Goal: Book appointment/travel/reservation

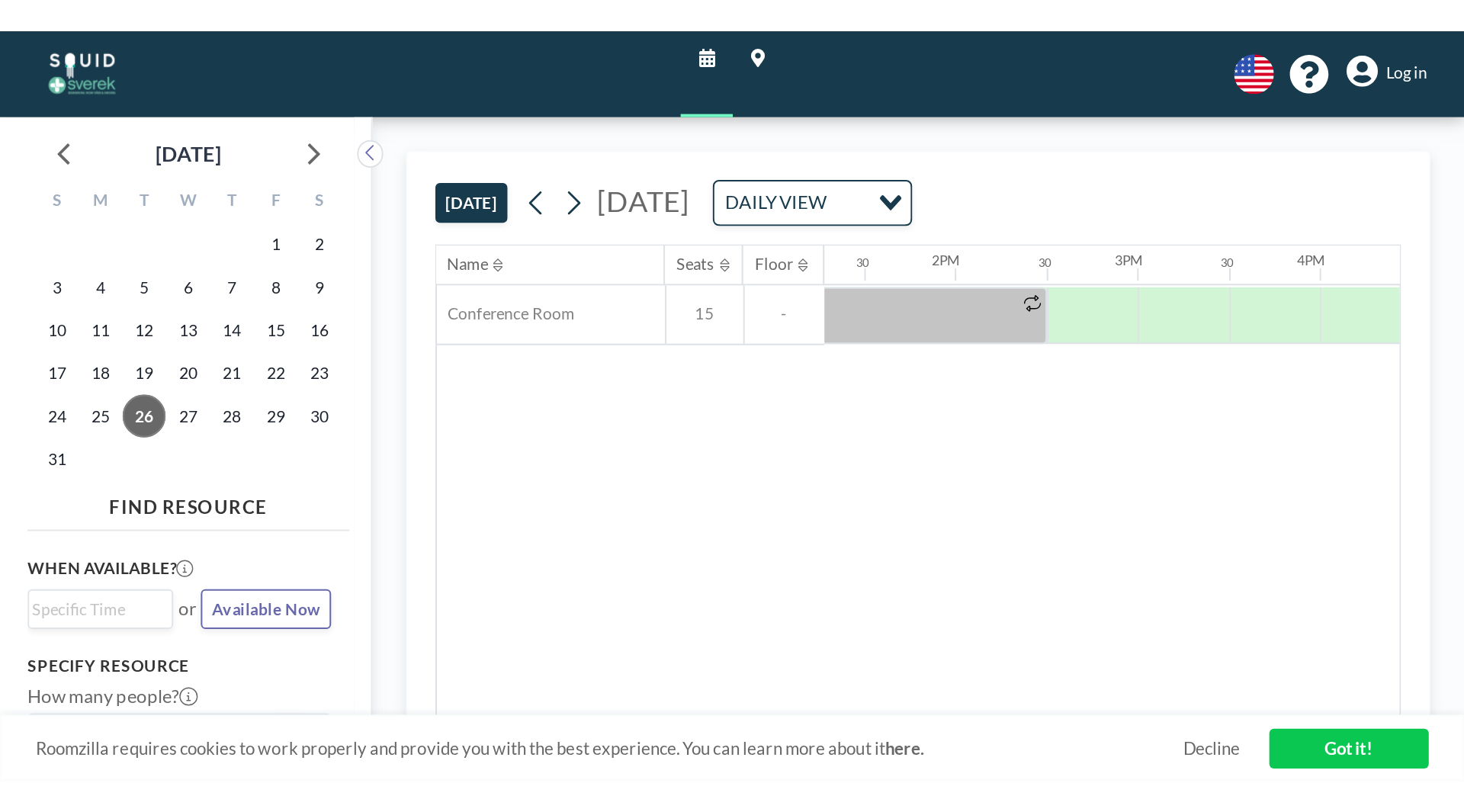
scroll to position [0, 1220]
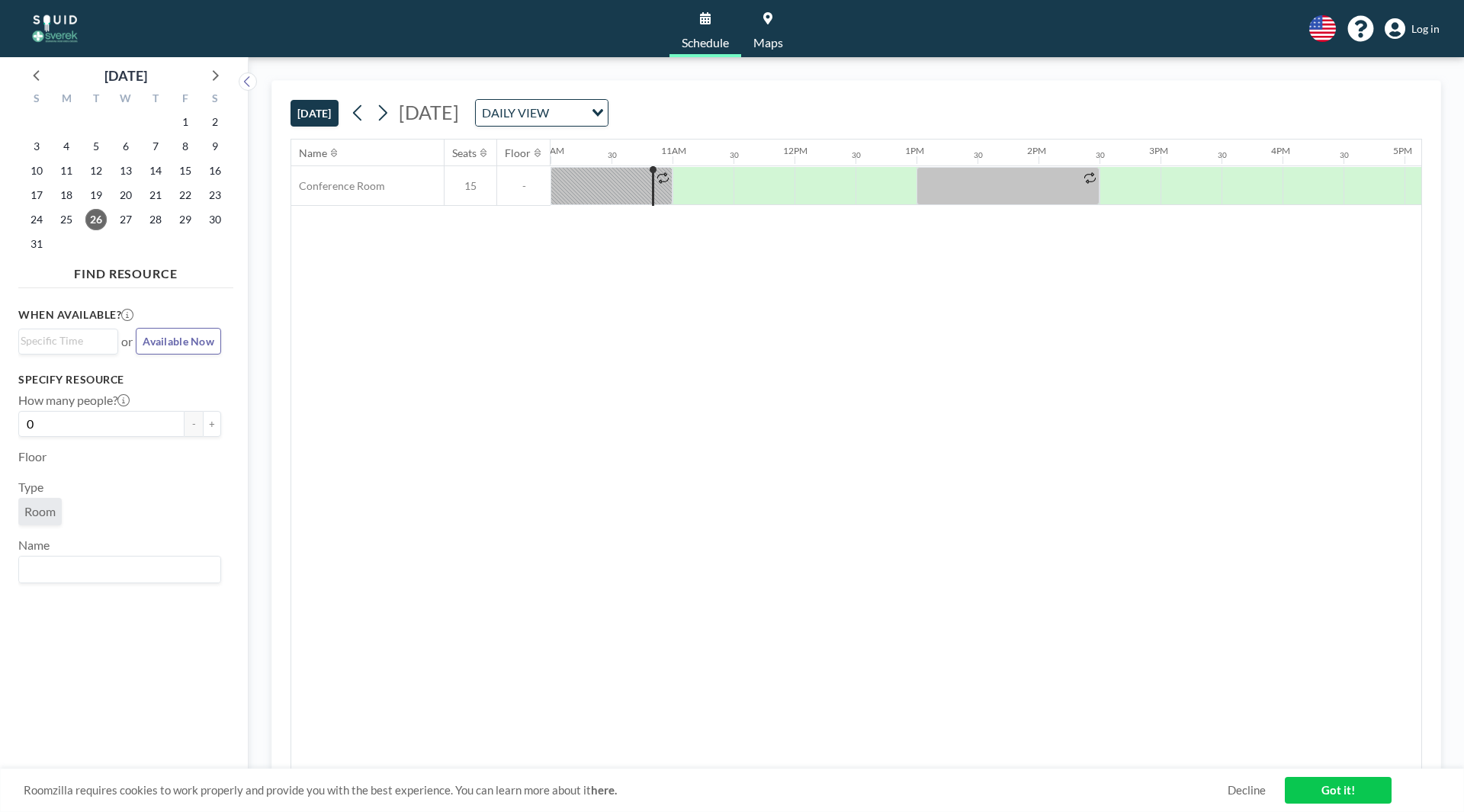
click at [583, 111] on input "Search for option" at bounding box center [567, 113] width 29 height 20
click at [718, 165] on li "WEEKLY VIEW" at bounding box center [696, 162] width 131 height 22
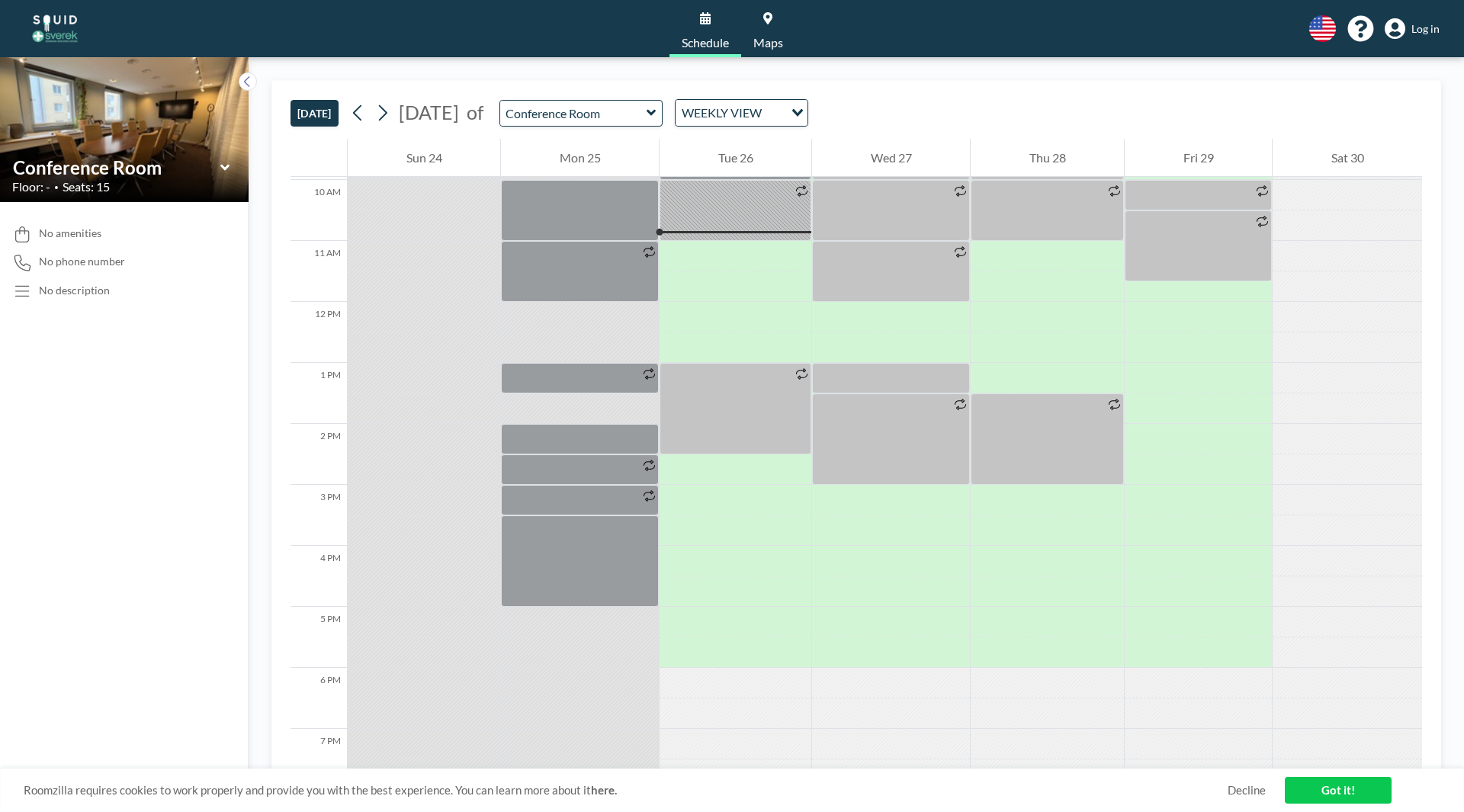
scroll to position [610, 0]
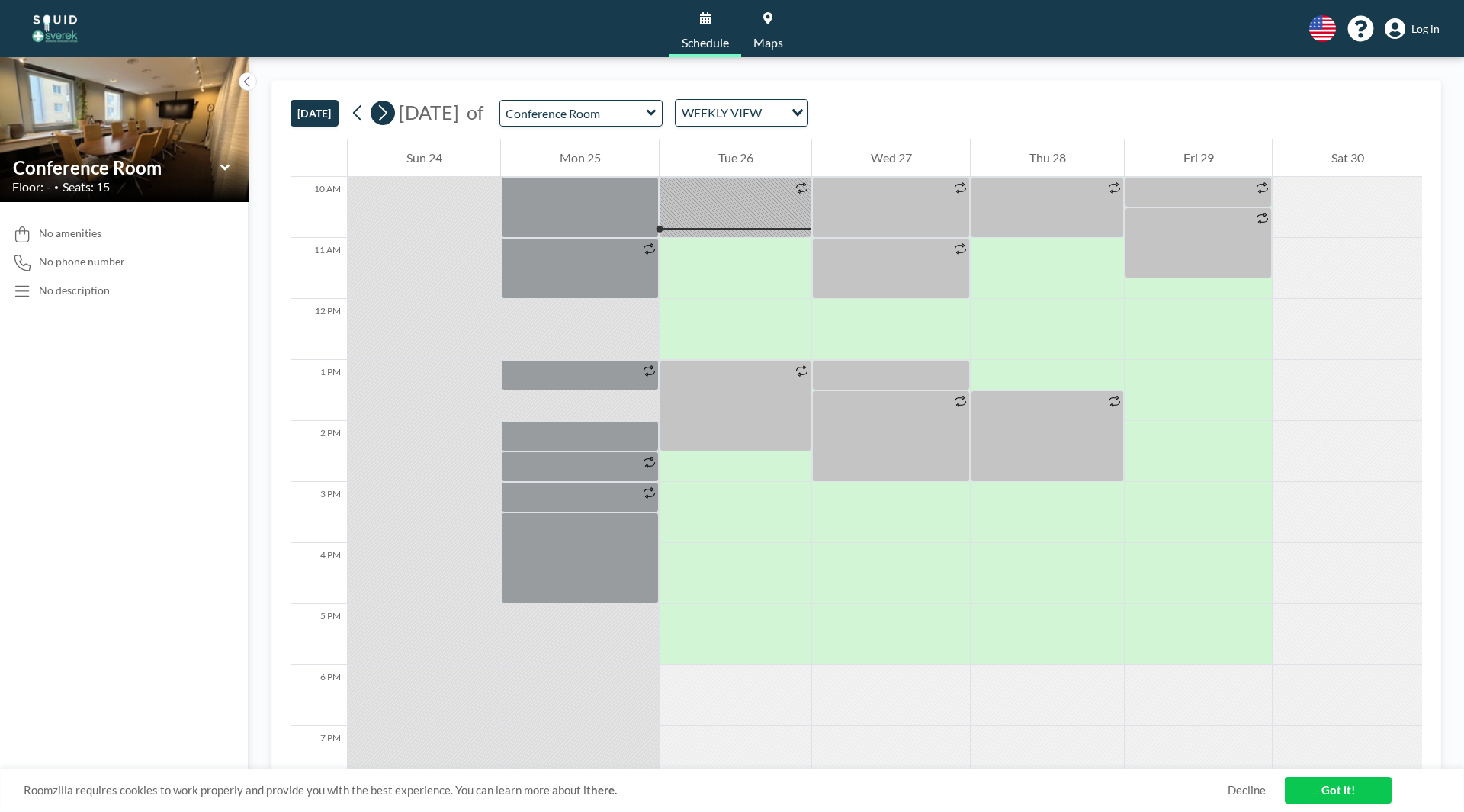
click at [390, 115] on icon at bounding box center [382, 113] width 14 height 23
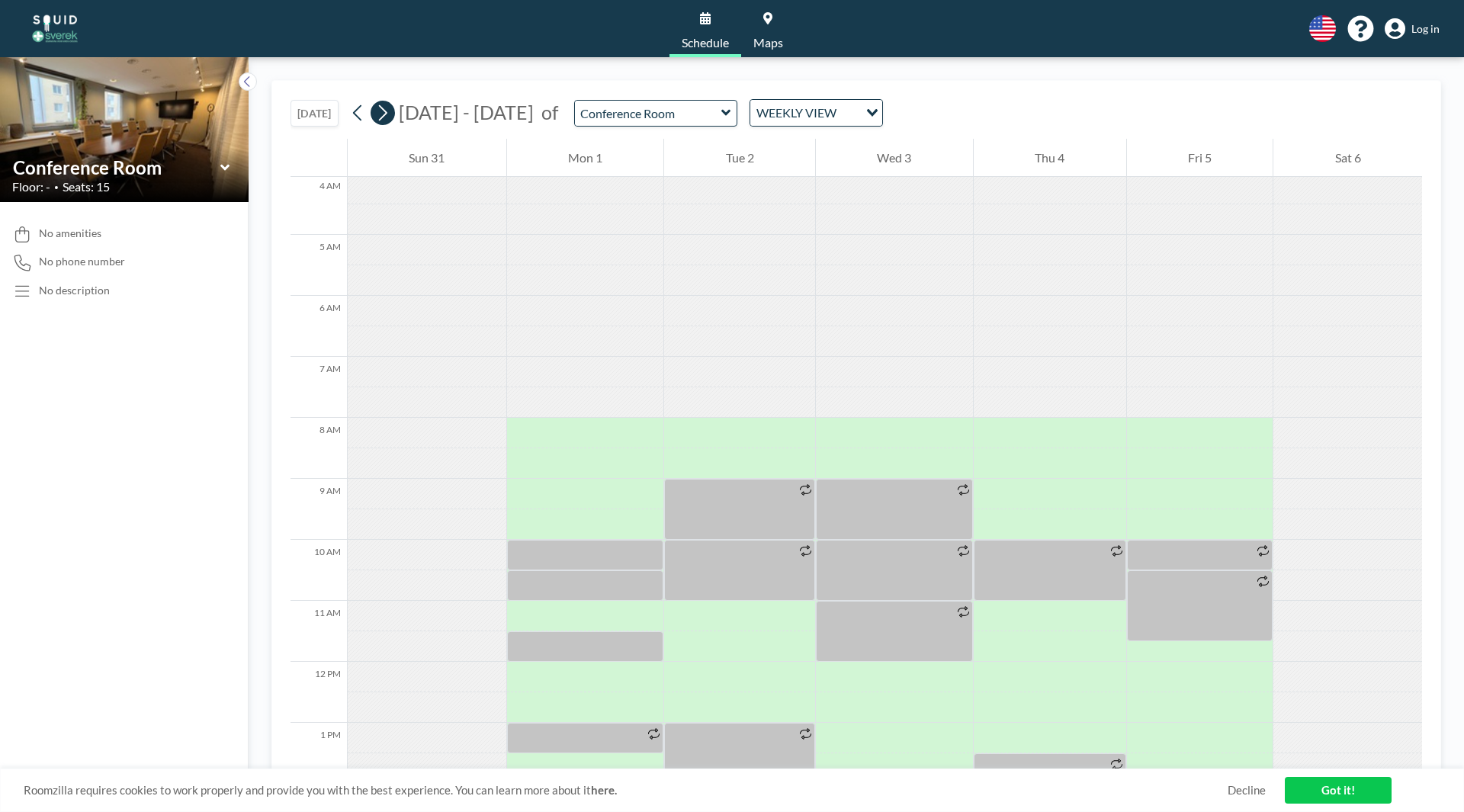
click at [390, 115] on icon at bounding box center [382, 113] width 14 height 23
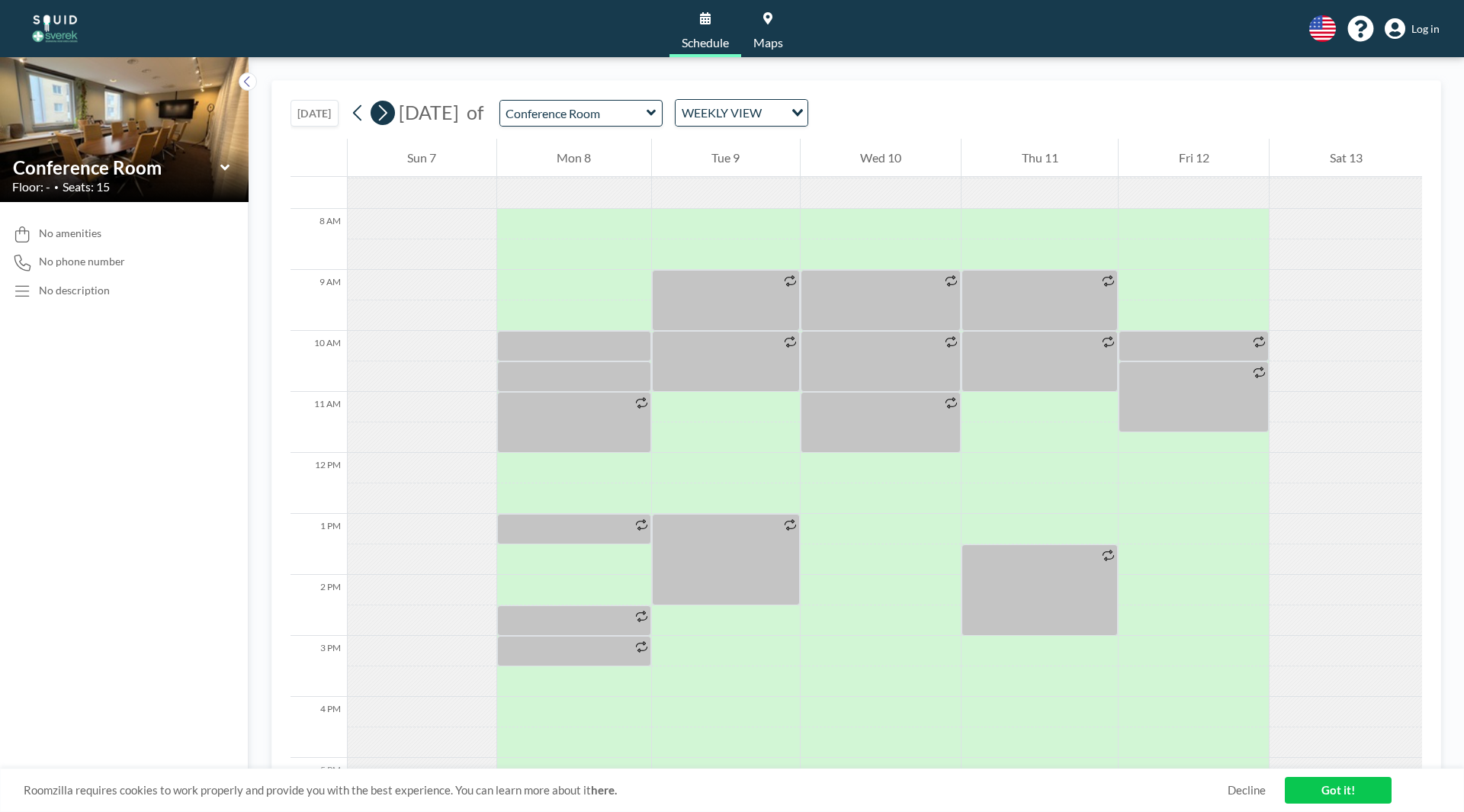
scroll to position [457, 0]
click at [728, 372] on div at bounding box center [1040, 406] width 157 height 30
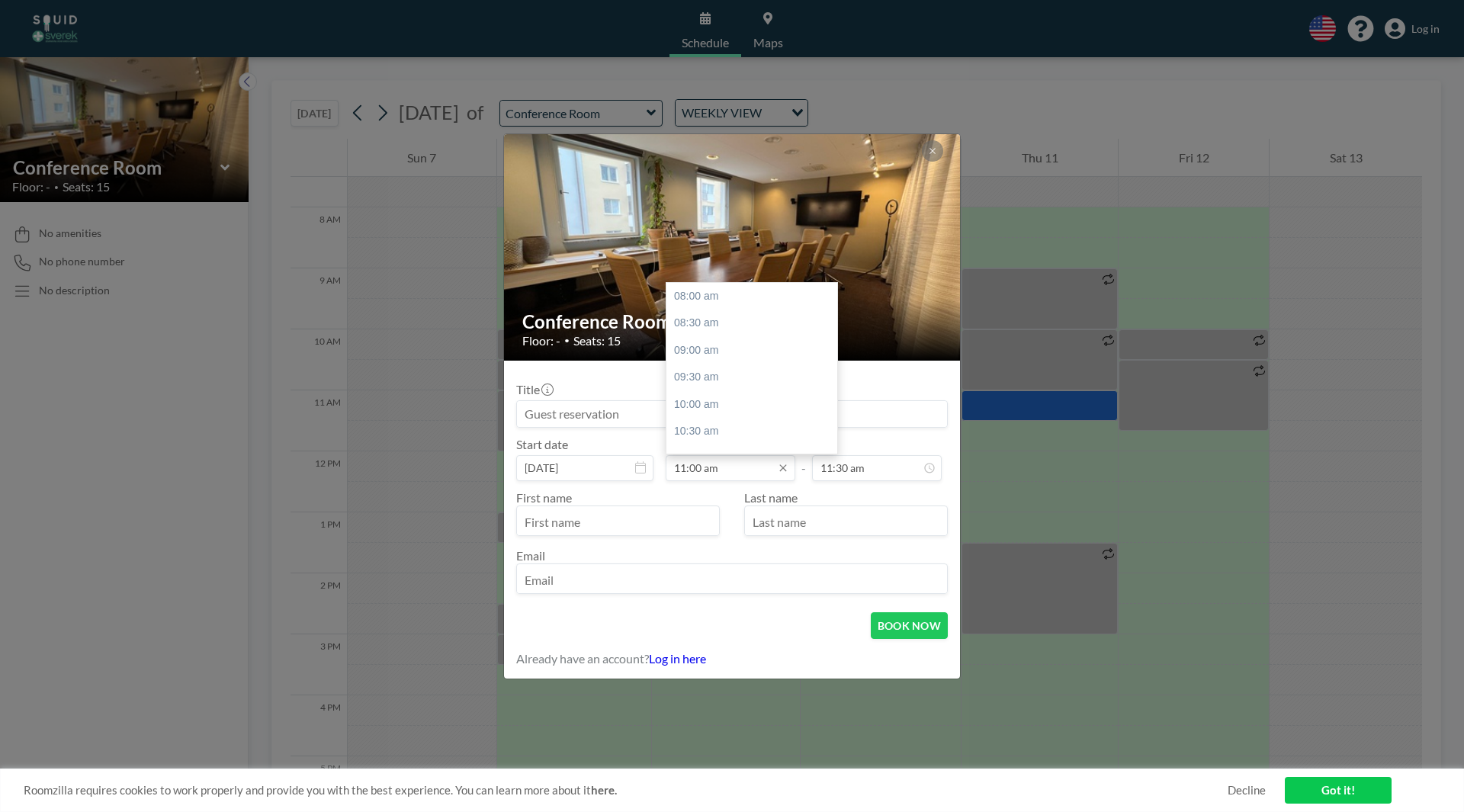
scroll to position [163, 0]
click at [697, 372] on input "11:00 am" at bounding box center [730, 468] width 130 height 26
click at [702, 372] on input "11:00 am" at bounding box center [730, 468] width 130 height 26
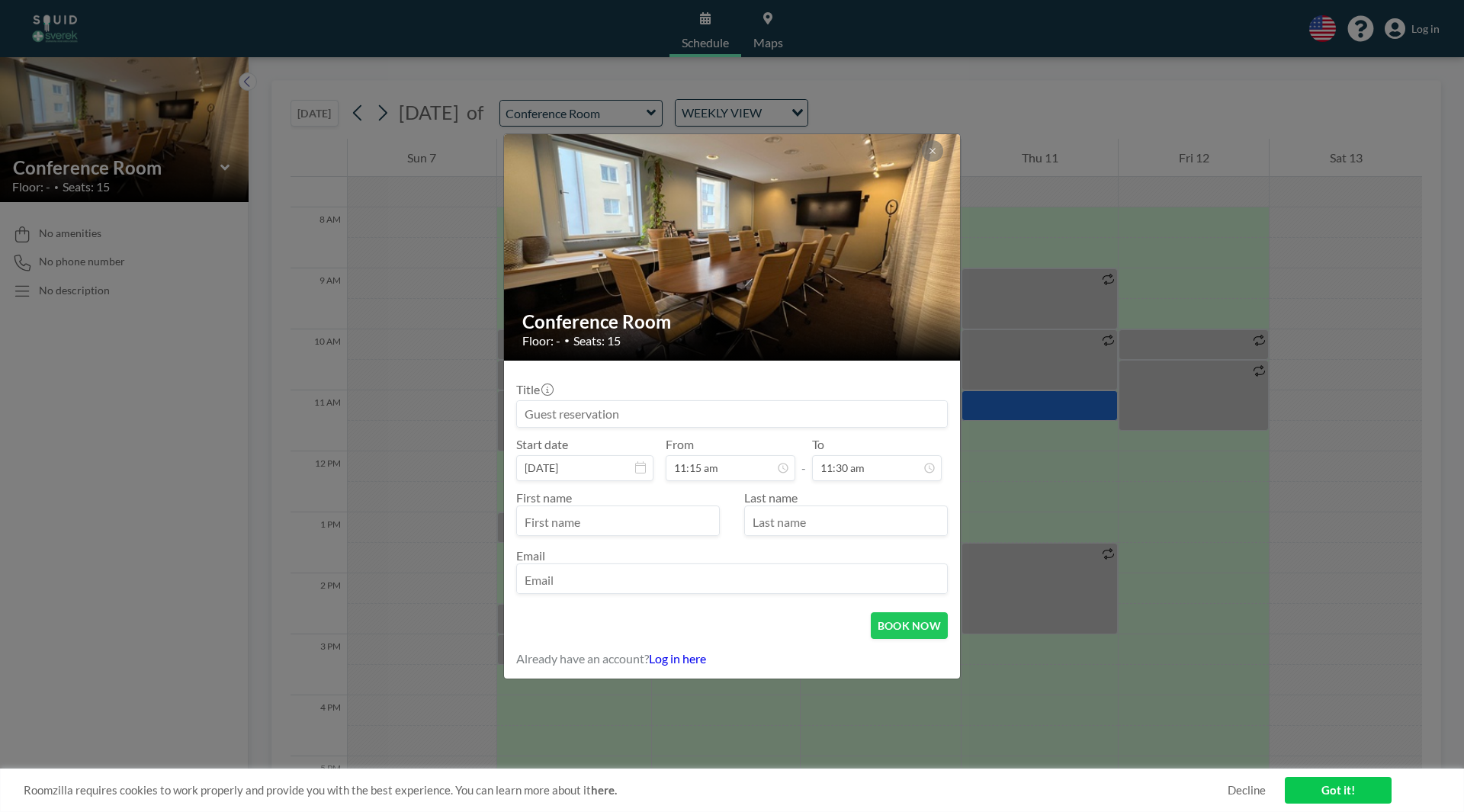
type input "11:15 am"
click at [620, 372] on input "text" at bounding box center [617, 522] width 202 height 26
click at [728, 372] on input at bounding box center [732, 414] width 430 height 26
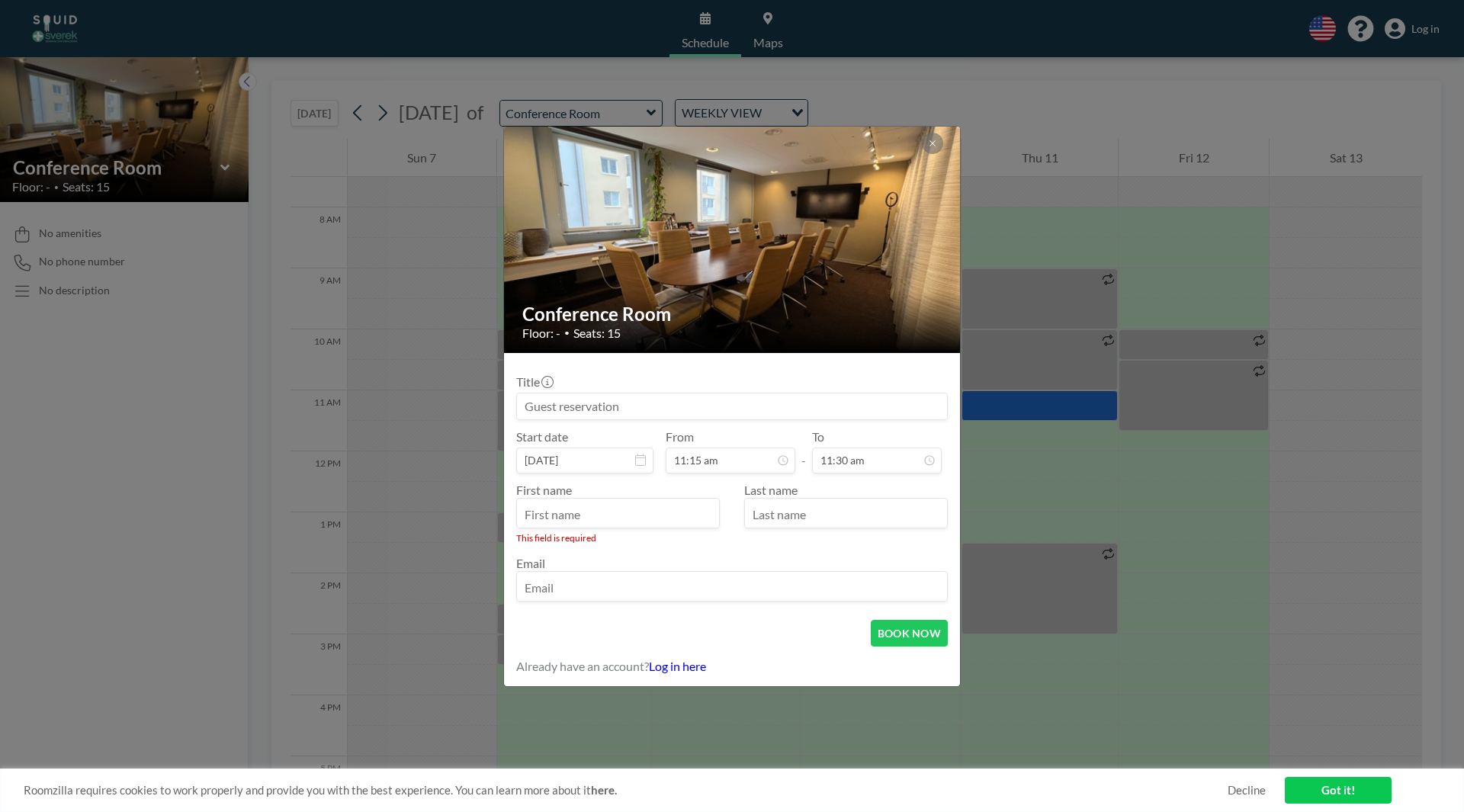
click at [728, 372] on div "First name This field is required" at bounding box center [623, 513] width 216 height 61
click at [672, 372] on input "text" at bounding box center [617, 514] width 202 height 26
type input "Sofie"
click at [728, 372] on div at bounding box center [846, 513] width 204 height 30
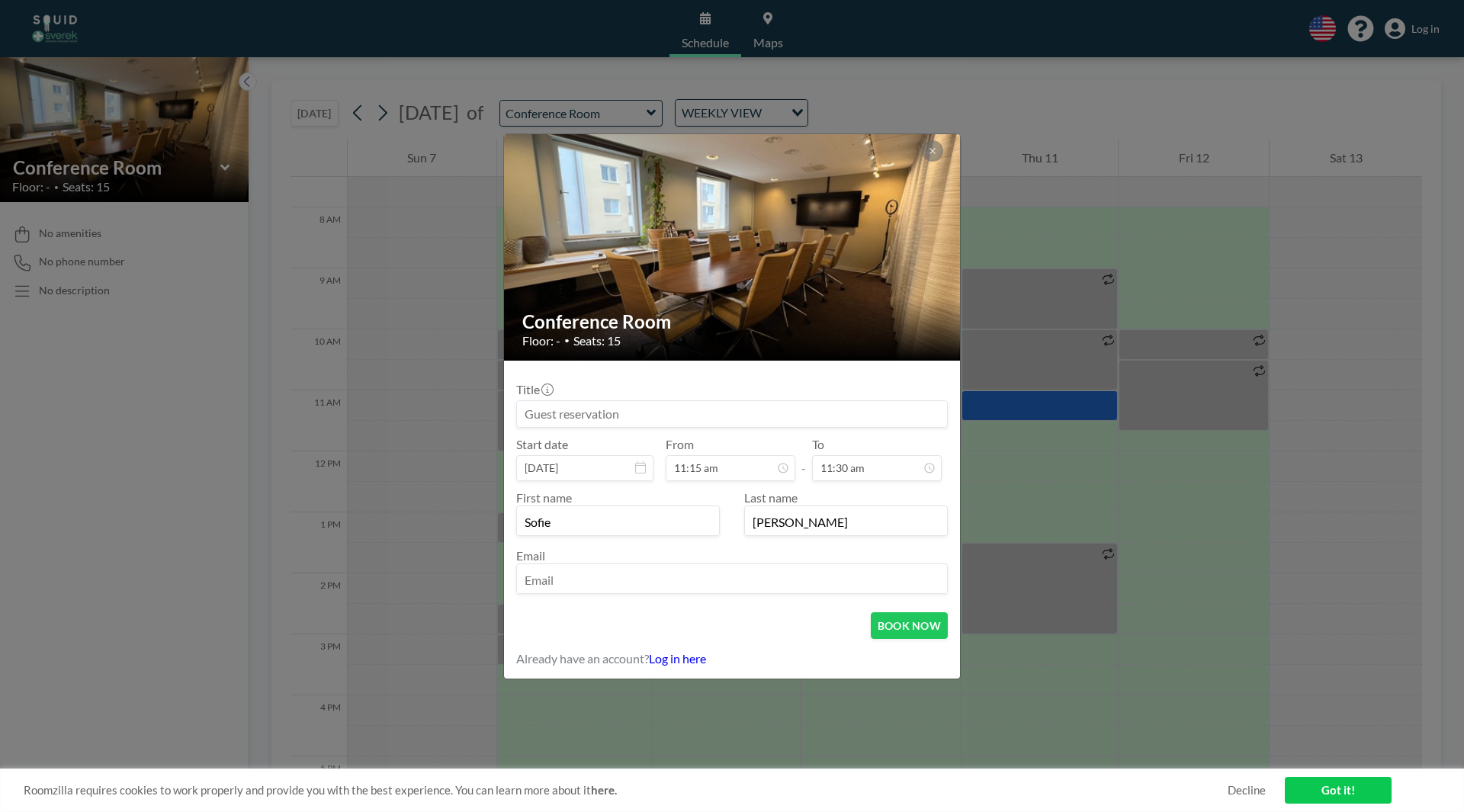
type input "[PERSON_NAME]"
click at [561, 372] on input "email" at bounding box center [732, 580] width 430 height 26
type input "[EMAIL_ADDRESS][PERSON_NAME][DOMAIN_NAME]"
click at [631, 372] on form "Title Start date [DATE] From 11:15 am - To 11:30 am First name [PERSON_NAME] La…" at bounding box center [732, 520] width 456 height 318
click at [728, 372] on input at bounding box center [732, 414] width 430 height 26
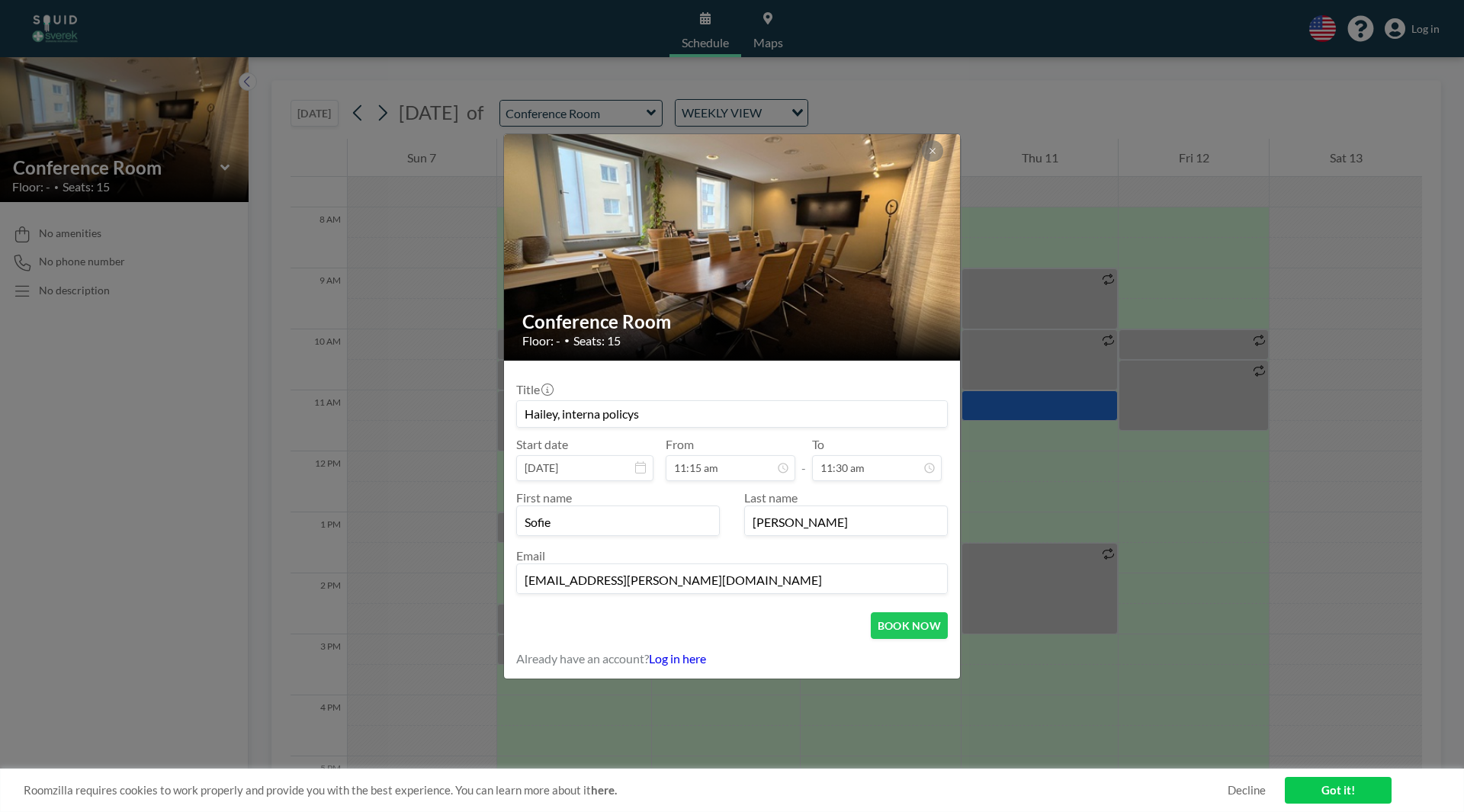
click at [559, 372] on input "Hailey, interna policys" at bounding box center [732, 414] width 430 height 26
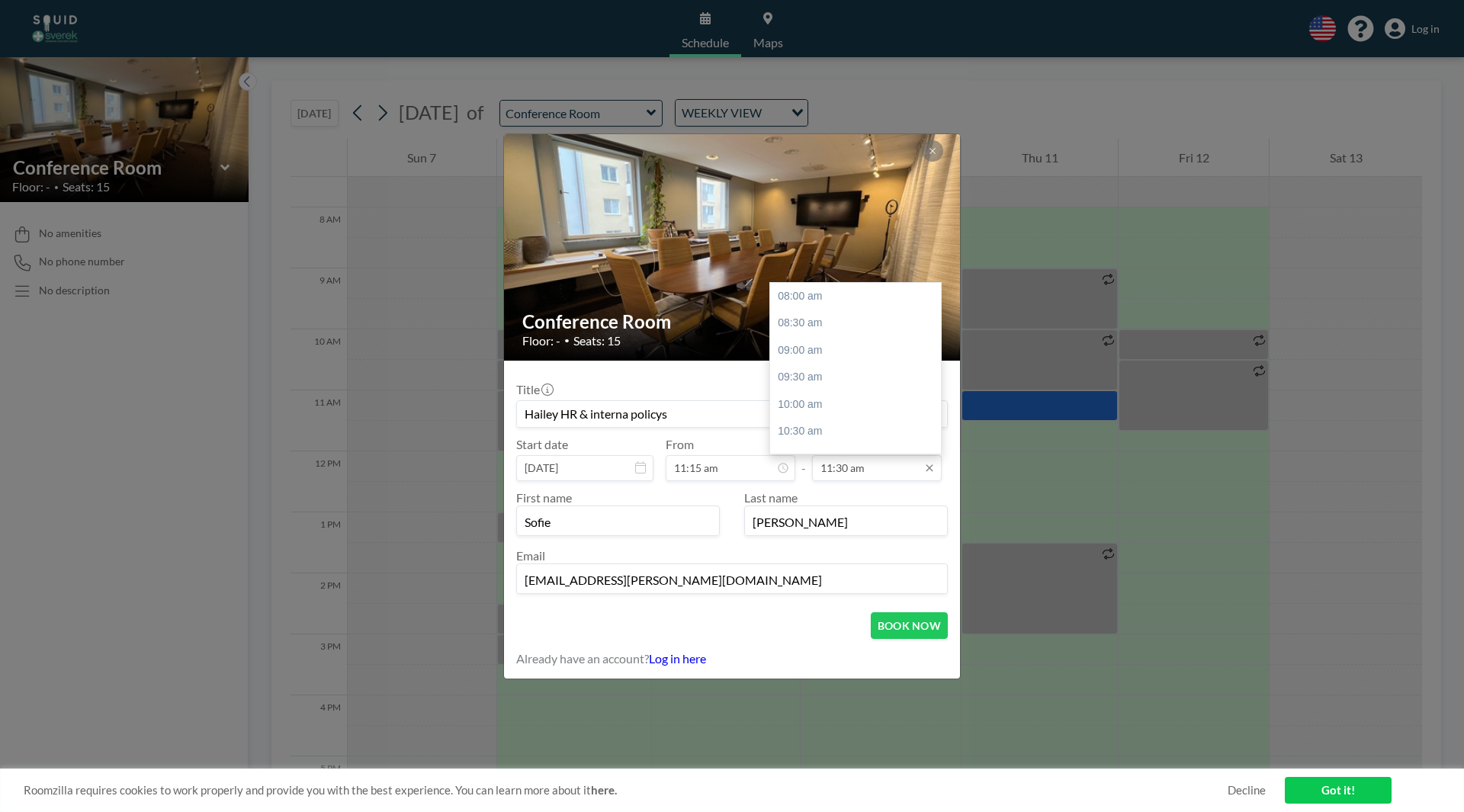
scroll to position [189, 0]
type input "Hailey HR & interna policys"
click at [728, 372] on input "11:30 am" at bounding box center [877, 468] width 130 height 26
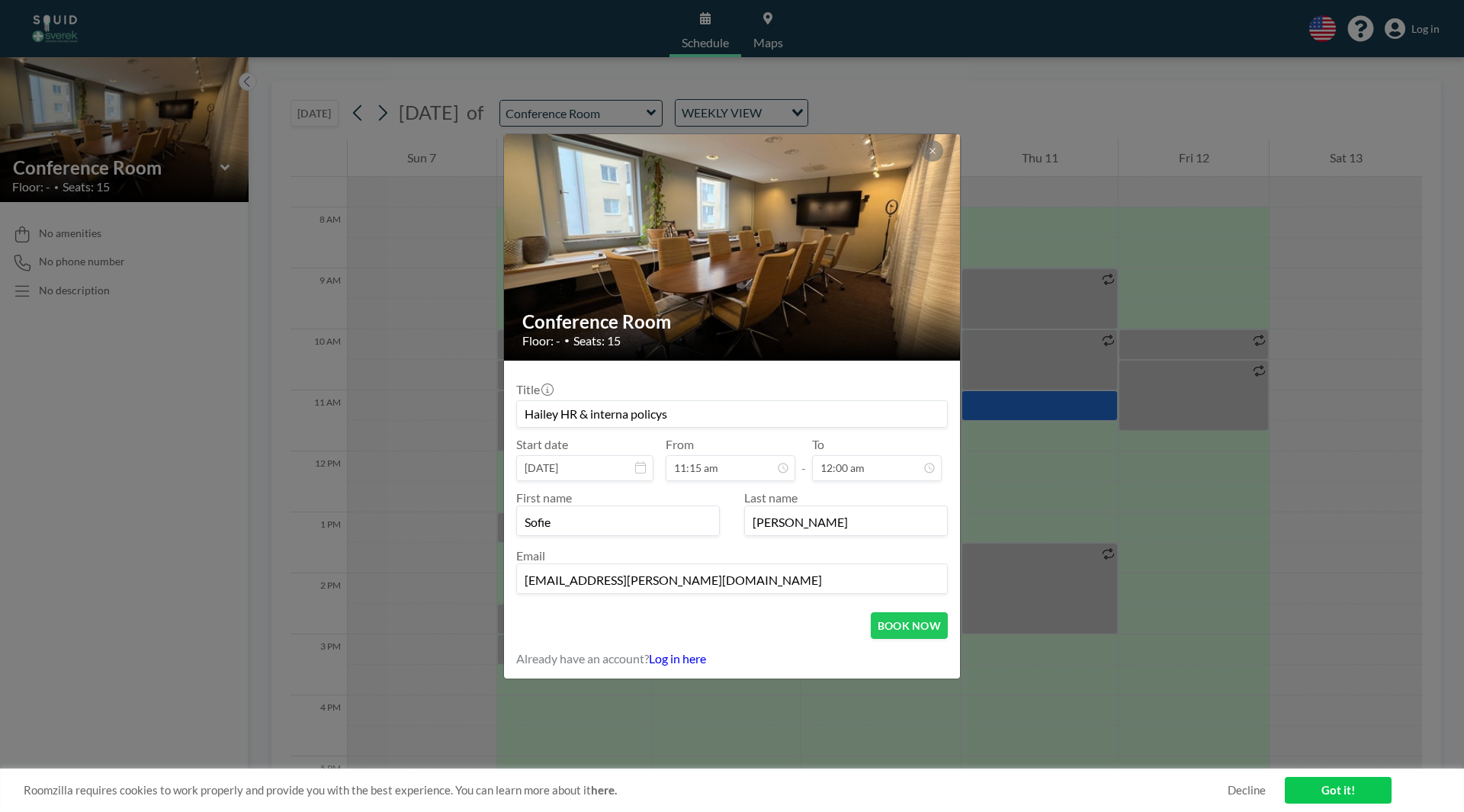
click at [728, 372] on input "[EMAIL_ADDRESS][PERSON_NAME][DOMAIN_NAME]" at bounding box center [732, 580] width 430 height 26
click at [728, 372] on button "BOOK NOW" at bounding box center [909, 625] width 77 height 27
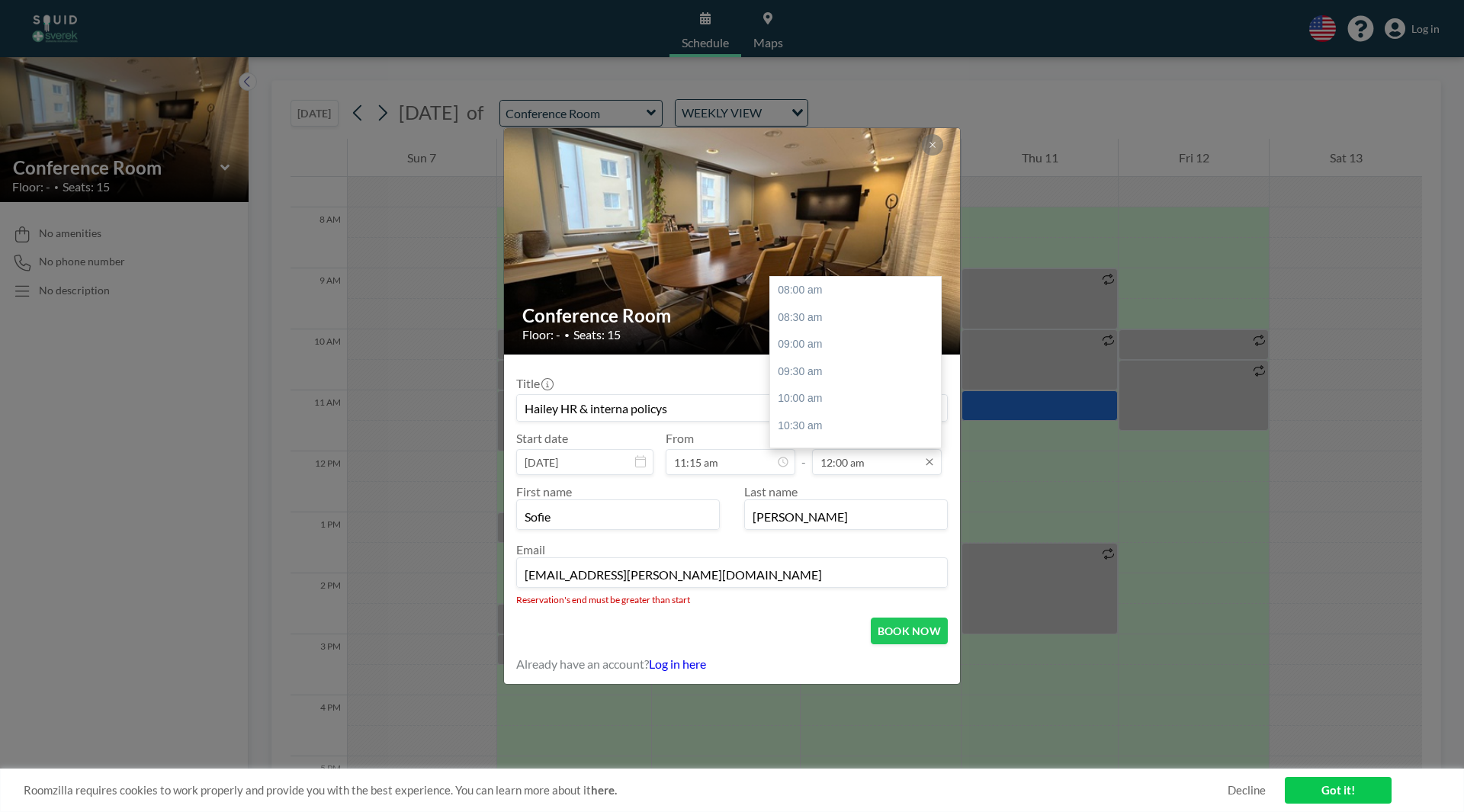
click at [728, 372] on input "12:00 am" at bounding box center [877, 462] width 130 height 26
click at [728, 358] on div "12:00 pm" at bounding box center [859, 355] width 179 height 28
type input "12:00 pm"
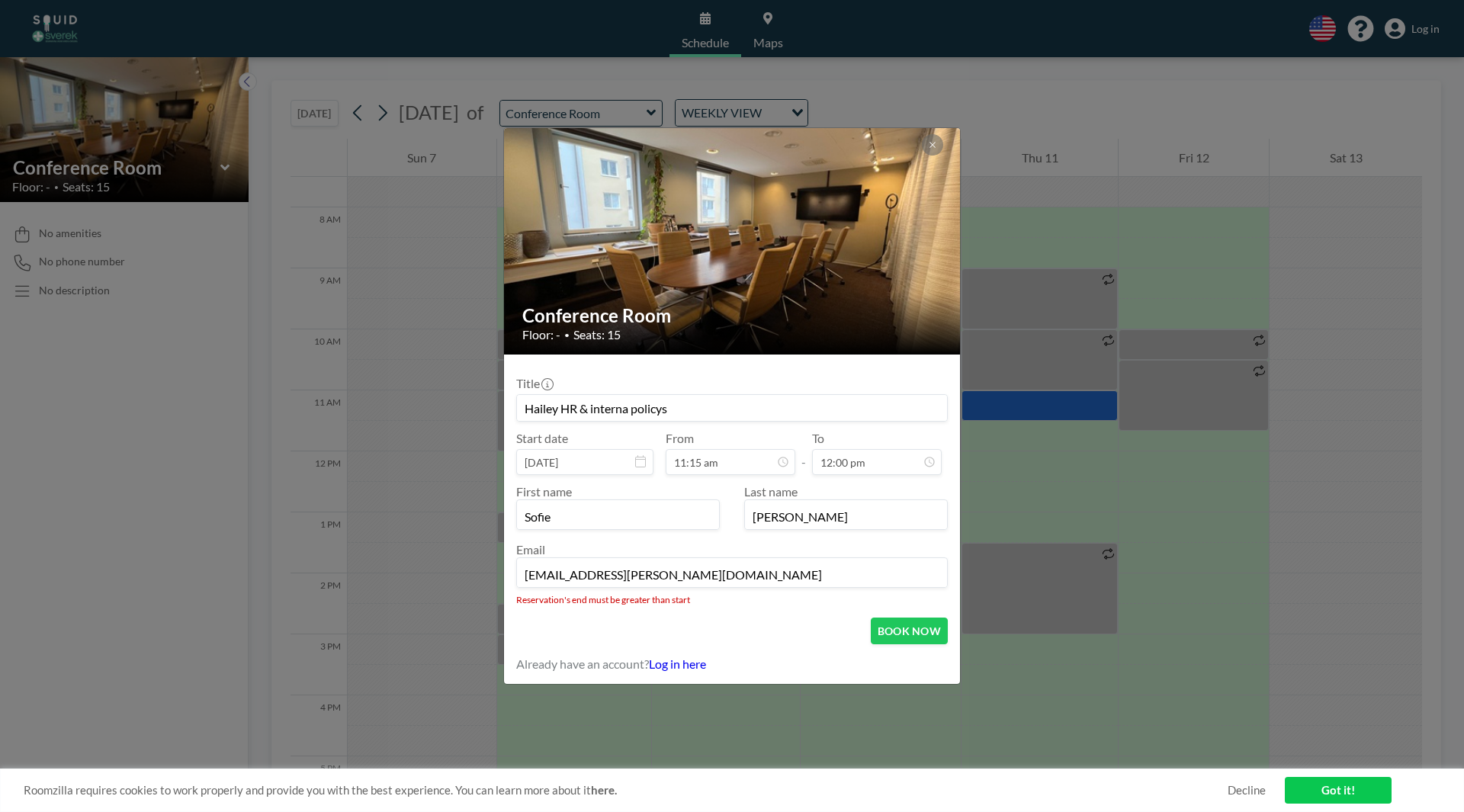
scroll to position [217, 0]
click at [728, 372] on button "BOOK NOW" at bounding box center [909, 631] width 77 height 27
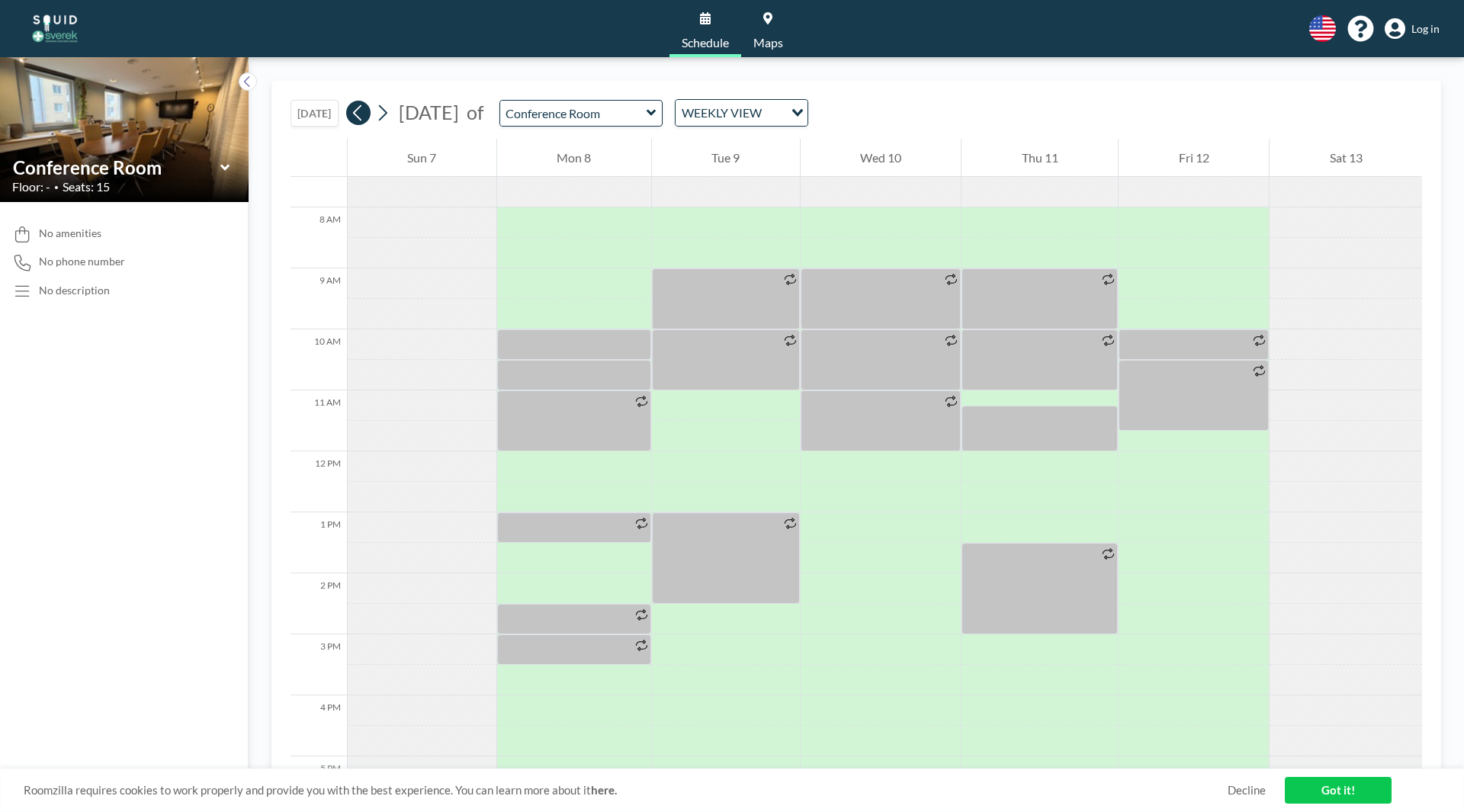
click at [366, 113] on icon at bounding box center [358, 113] width 14 height 23
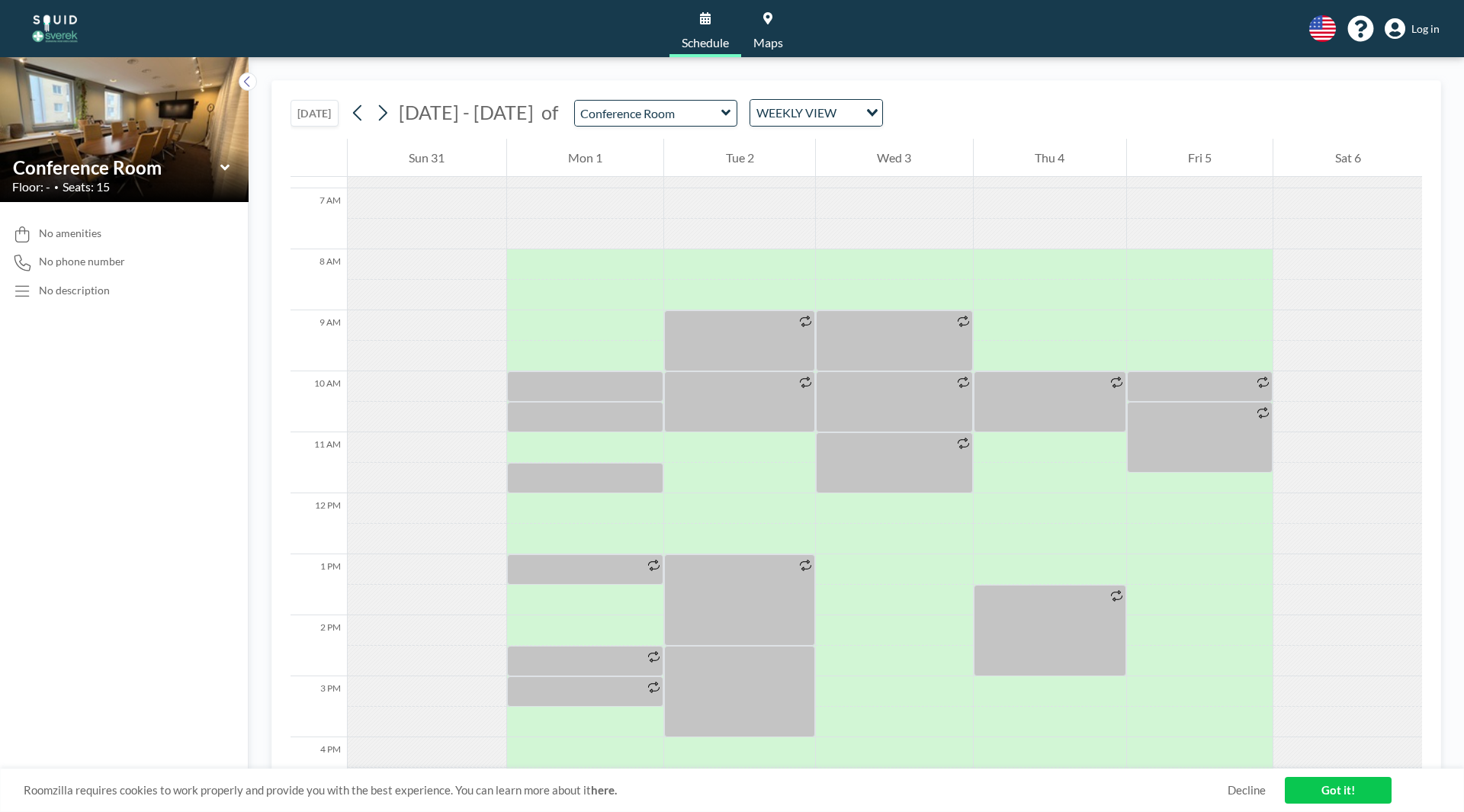
scroll to position [457, 0]
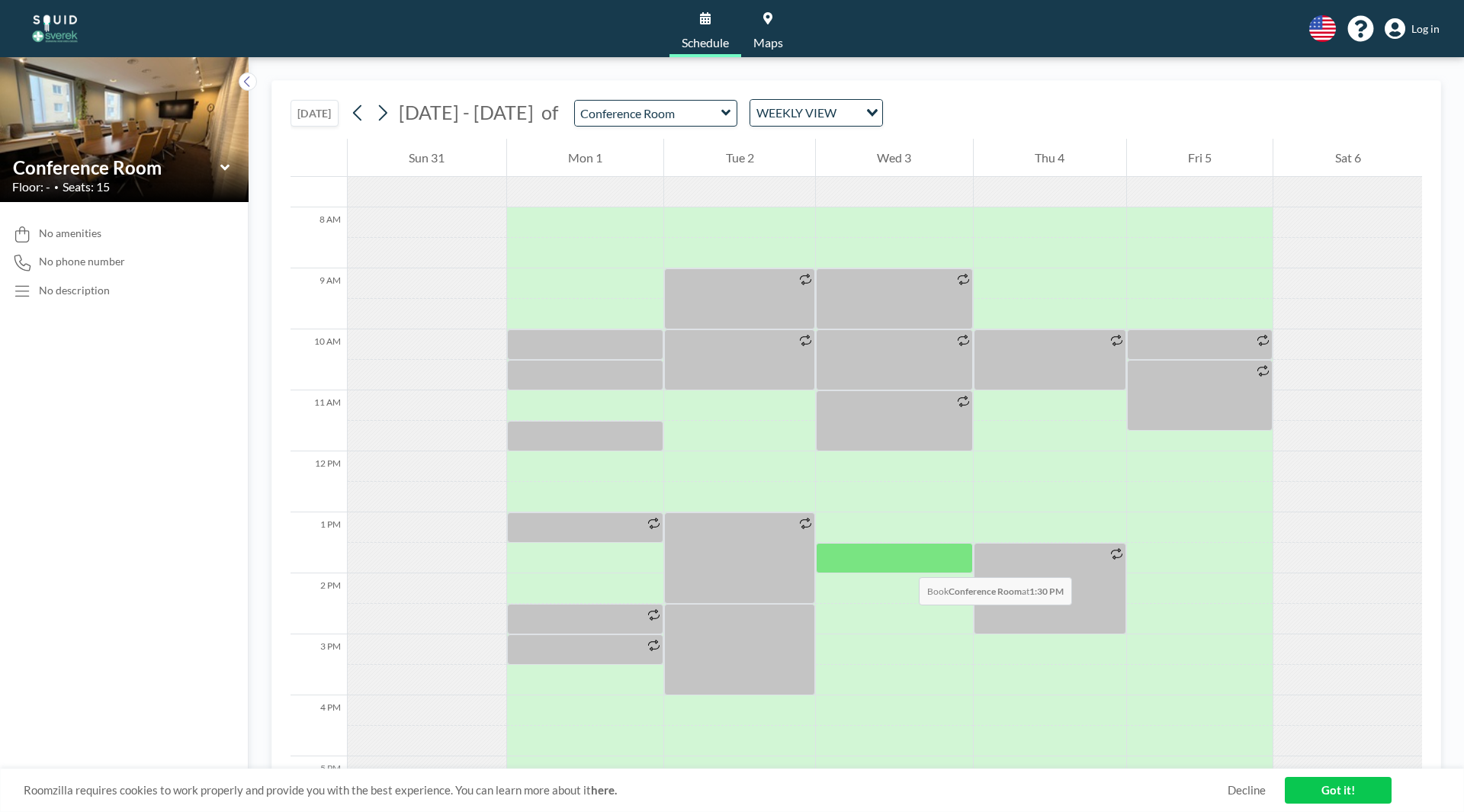
click at [728, 372] on div at bounding box center [894, 558] width 157 height 30
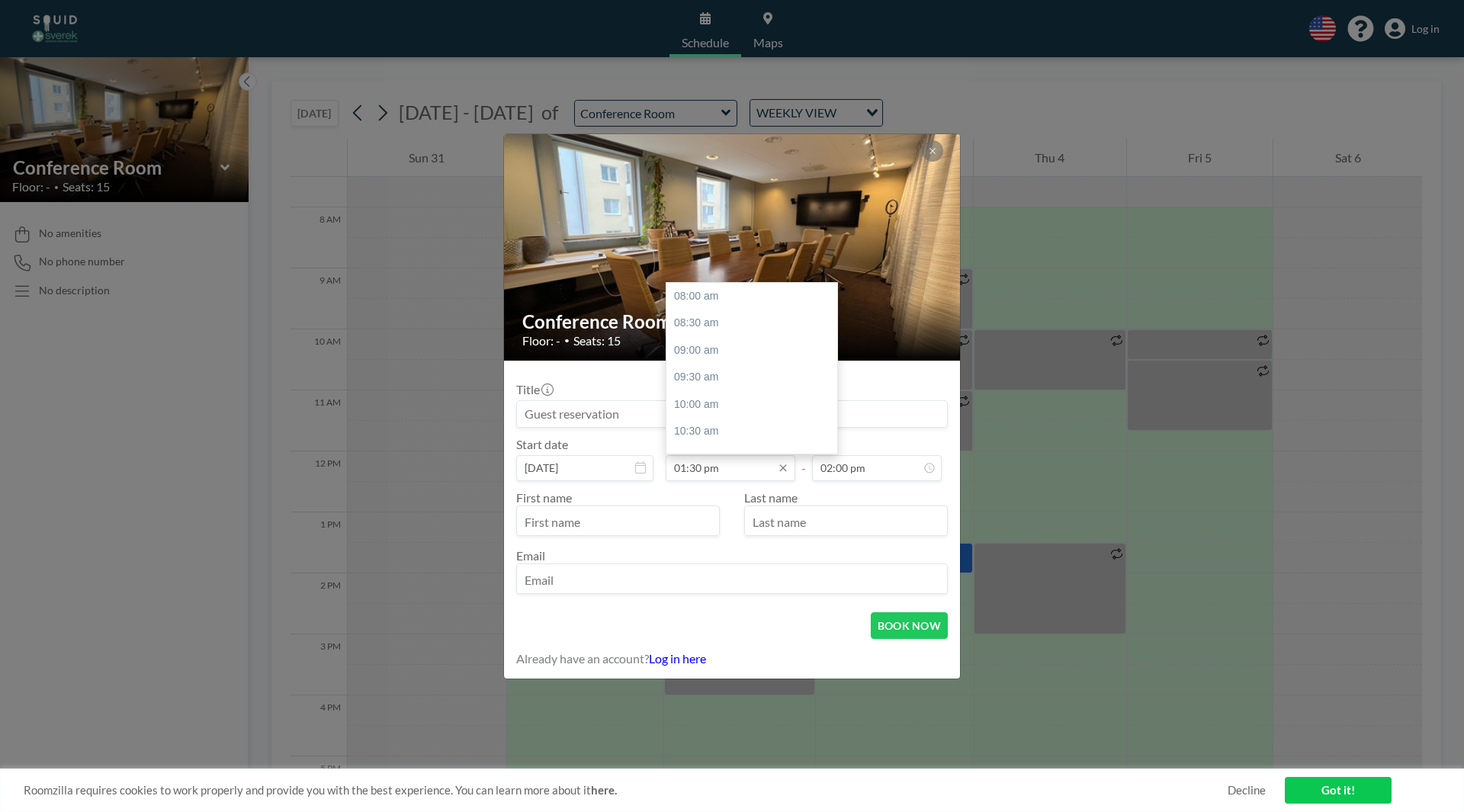
scroll to position [299, 0]
click at [688, 372] on input "01:30 pm" at bounding box center [730, 468] width 130 height 26
click at [712, 350] on div "02:30 pm" at bounding box center [755, 350] width 179 height 28
type input "02:30 pm"
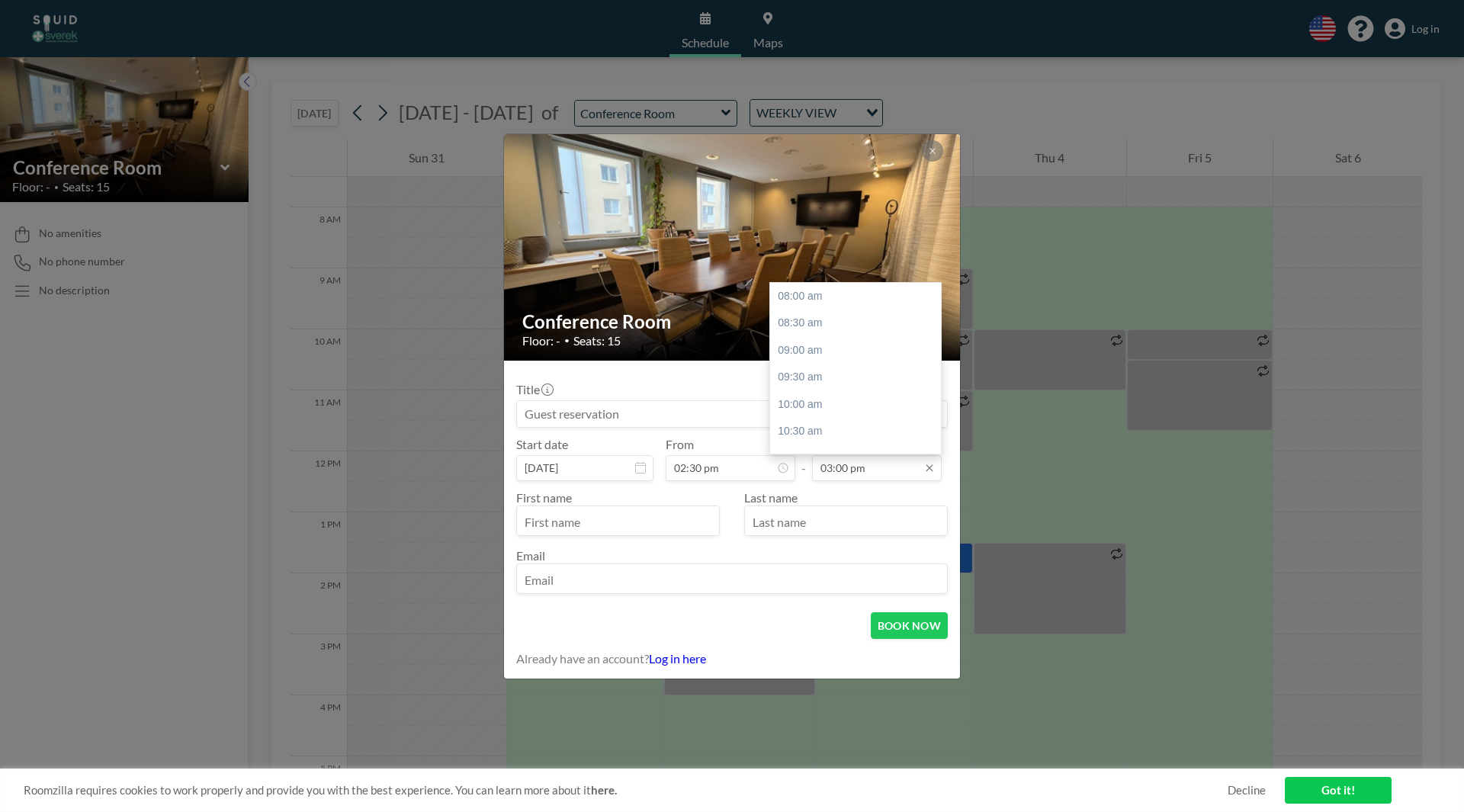
scroll to position [380, 0]
click at [728, 372] on input "03:00 pm" at bounding box center [877, 468] width 130 height 26
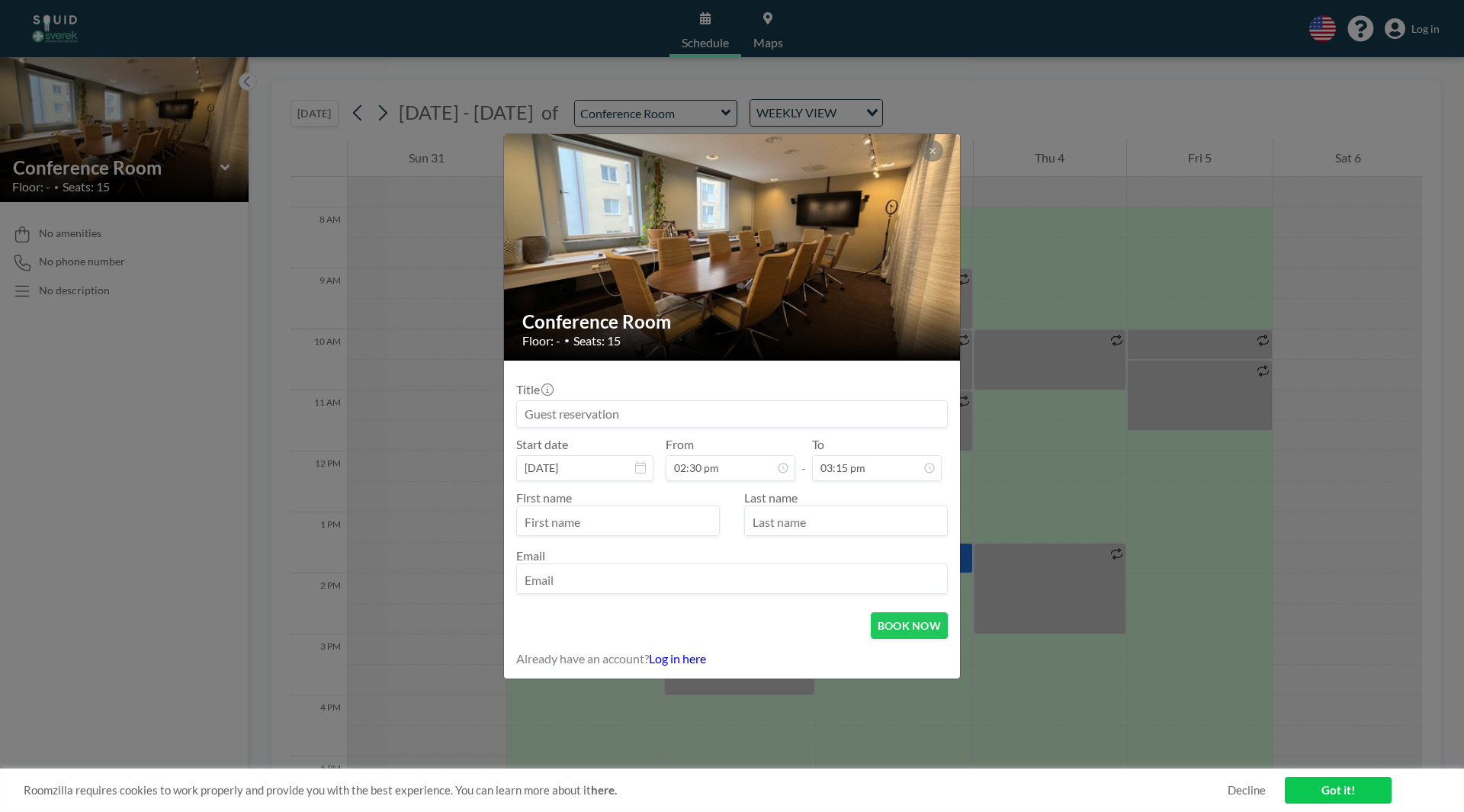
type input "03:15 pm"
click at [648, 372] on input "text" at bounding box center [617, 522] width 202 height 26
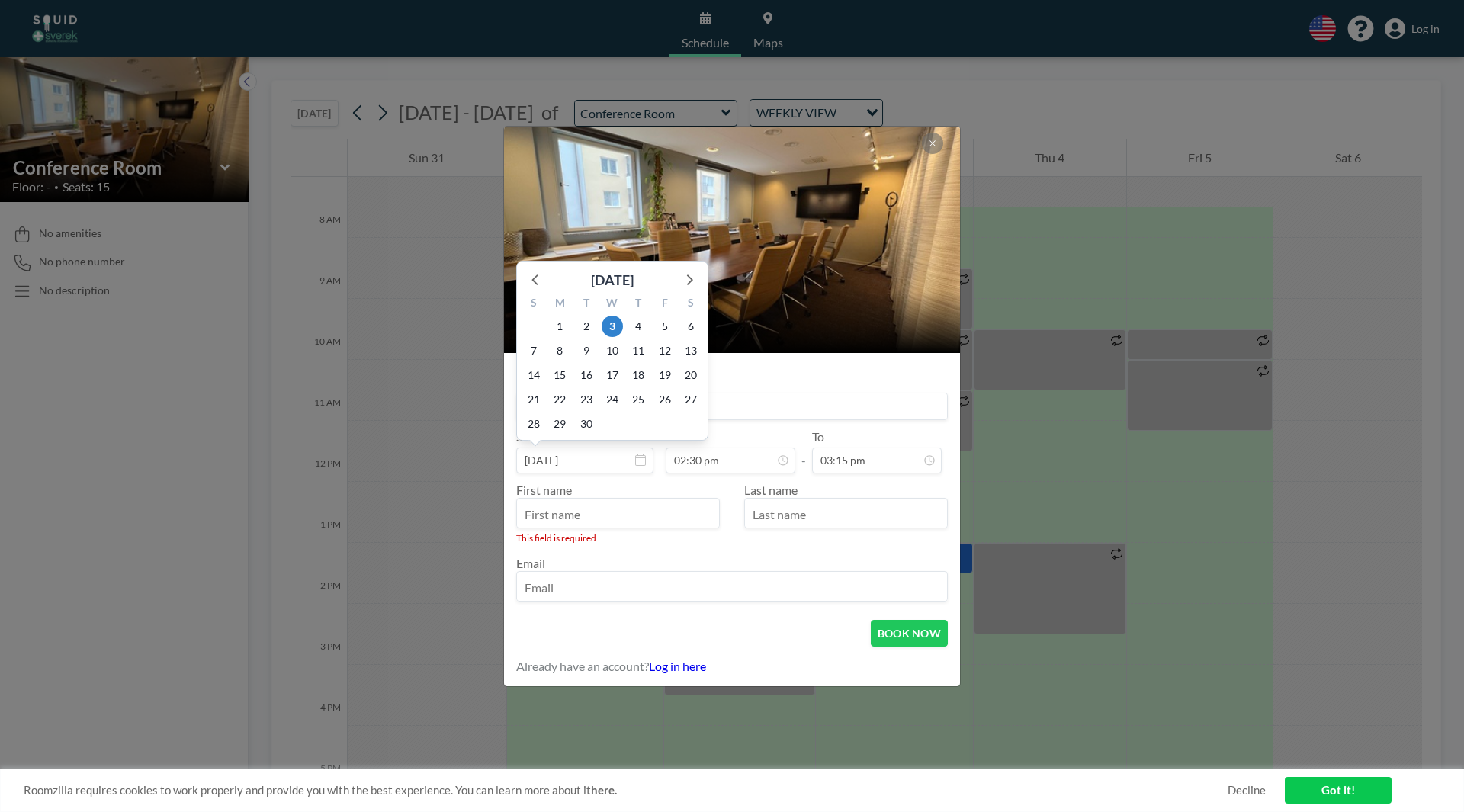
click at [622, 372] on div "S M T W T F S 31 1 2 3 4 5 6 7 8 9 10 11 12 13 14 15 16 17 18 19 20 21 22 23 24…" at bounding box center [612, 366] width 190 height 149
click at [728, 372] on input at bounding box center [732, 406] width 430 height 26
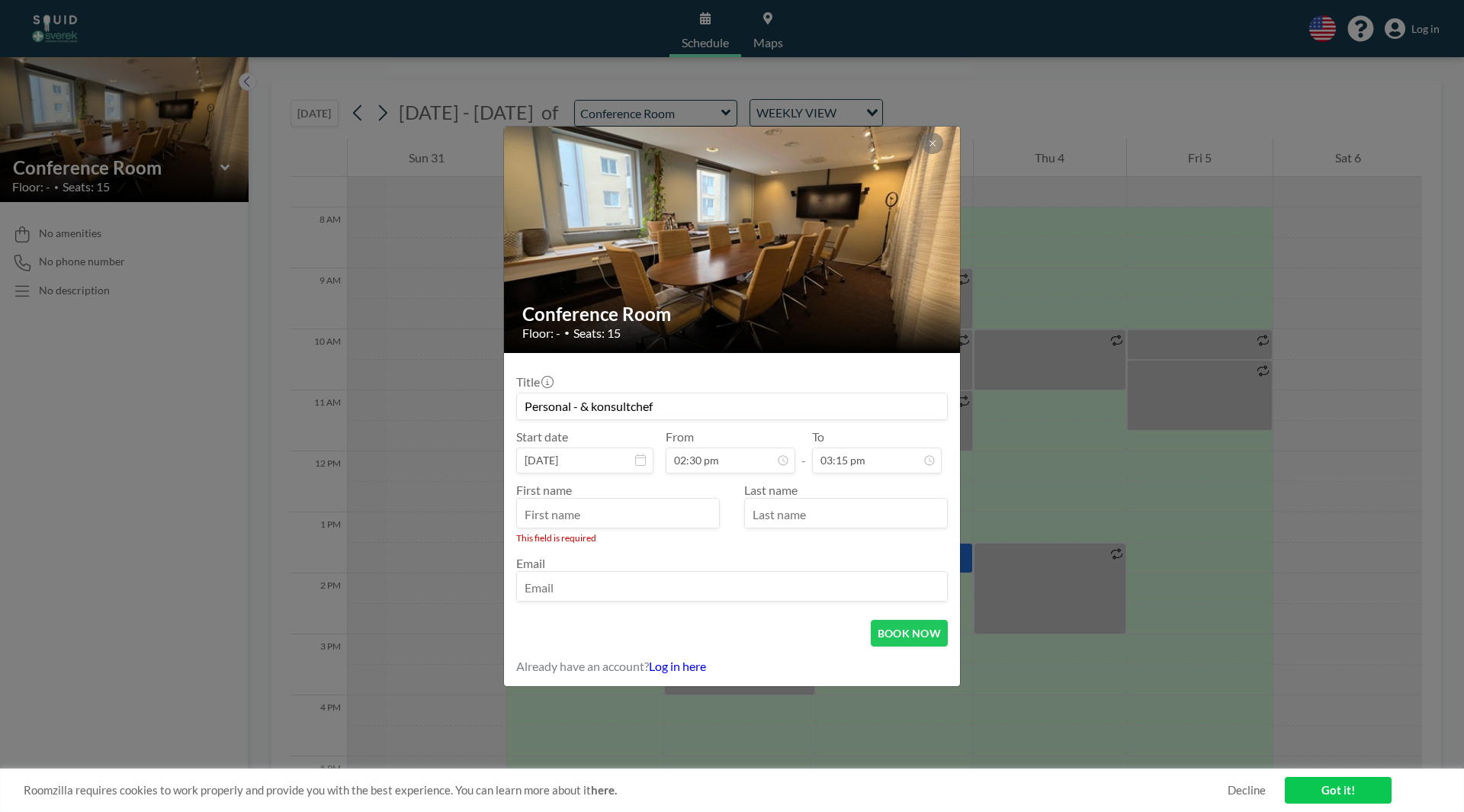
scroll to position [353, 0]
type input "Personal - & konsultchef"
click at [628, 372] on input "text" at bounding box center [617, 514] width 202 height 26
type input "Sofie"
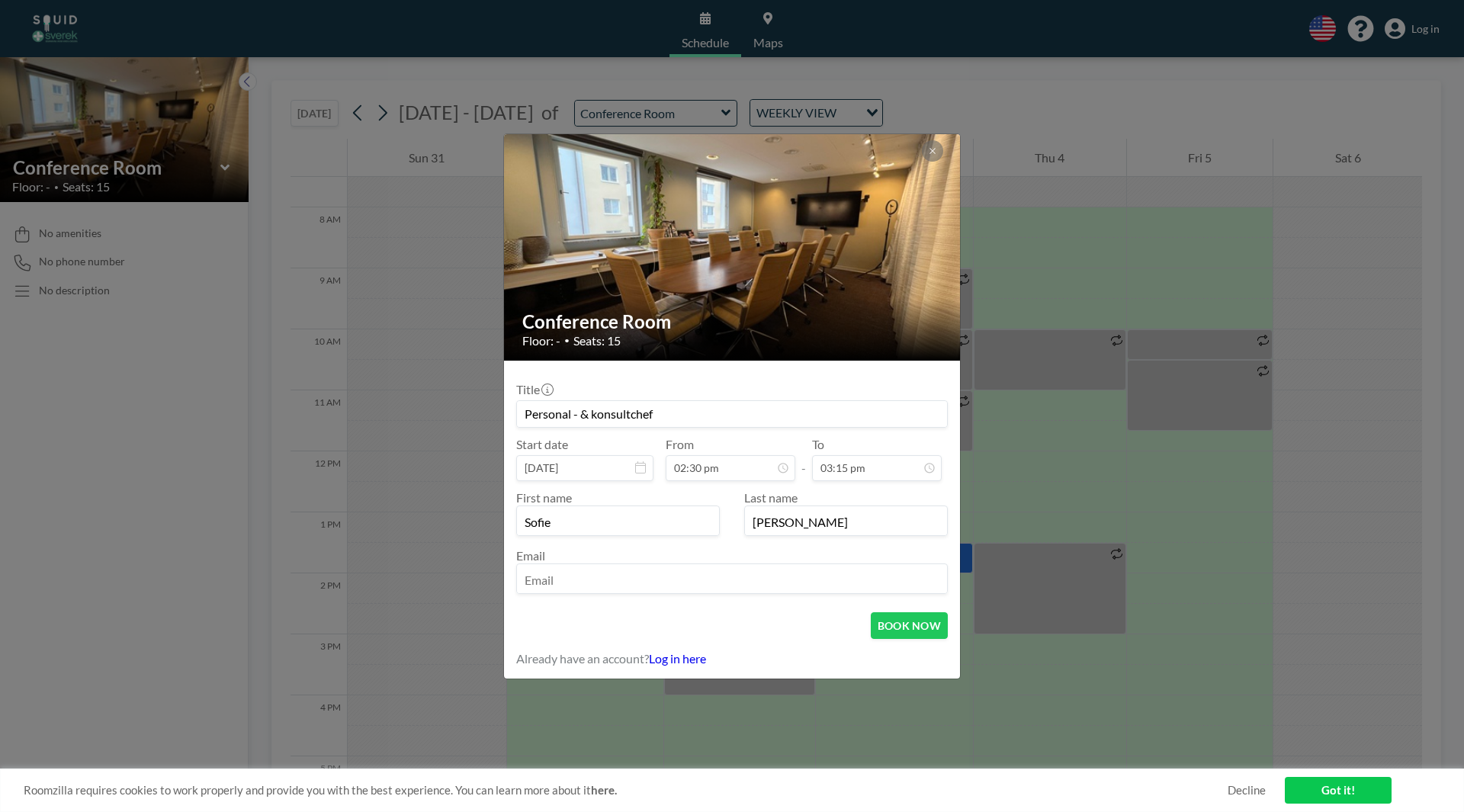
type input "[PERSON_NAME]"
click at [611, 372] on input "email" at bounding box center [732, 580] width 430 height 26
type input "[EMAIL_ADDRESS][PERSON_NAME][DOMAIN_NAME]"
click at [728, 372] on button "BOOK NOW" at bounding box center [909, 625] width 77 height 27
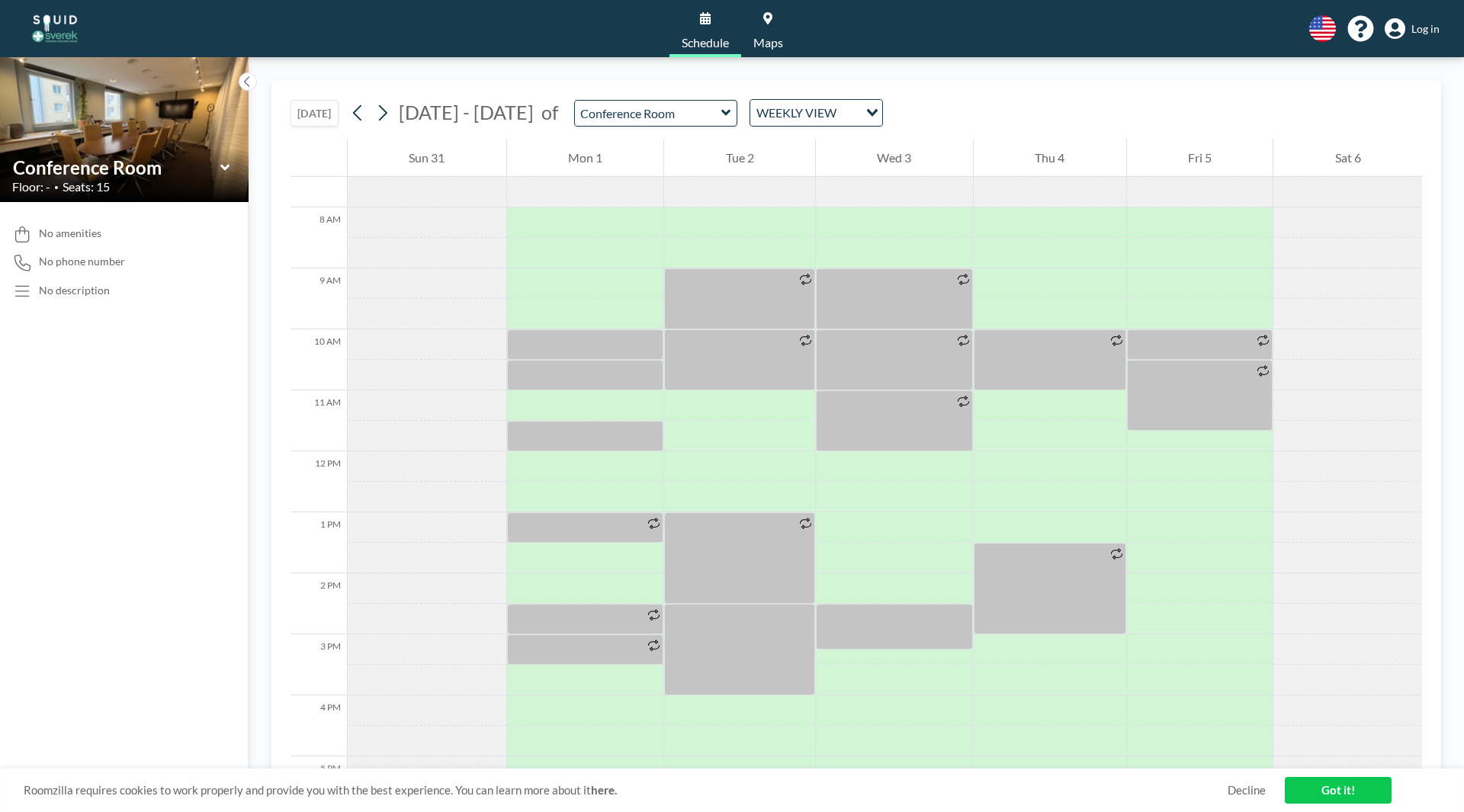
click at [728, 372] on link "Got it!" at bounding box center [1339, 791] width 107 height 27
